Goal: Obtain resource: Download file/media

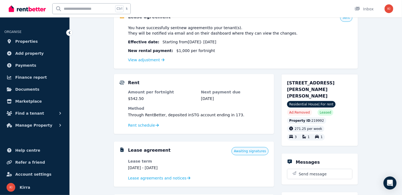
scroll to position [62, 0]
click at [165, 178] on span "Lease agreements and notices" at bounding box center [157, 177] width 59 height 5
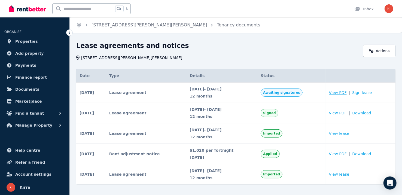
click at [346, 92] on span "View PDF" at bounding box center [338, 92] width 18 height 5
click at [341, 113] on span "View PDF" at bounding box center [338, 112] width 18 height 5
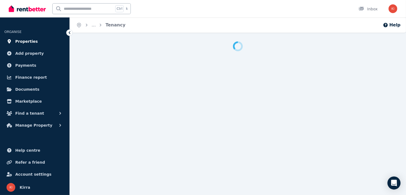
click at [27, 43] on span "Properties" at bounding box center [26, 41] width 23 height 7
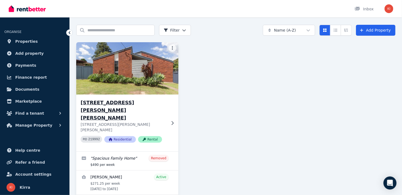
scroll to position [19, 0]
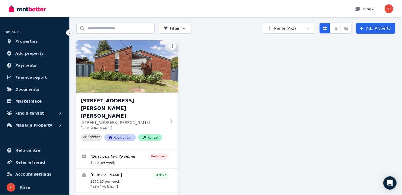
click at [366, 8] on div "Inbox" at bounding box center [364, 8] width 19 height 5
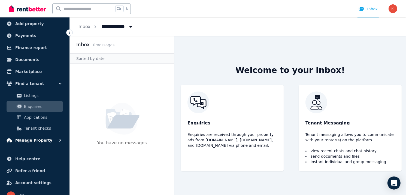
scroll to position [38, 0]
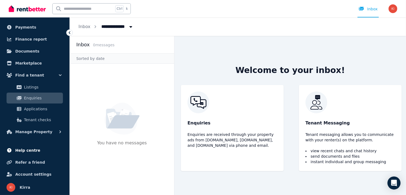
click at [27, 149] on span "Help centre" at bounding box center [27, 150] width 25 height 7
